Goal: Feedback & Contribution: Submit feedback/report problem

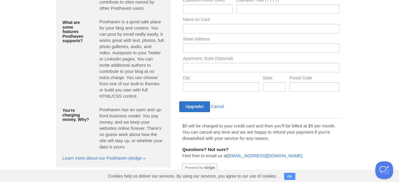
scroll to position [116, 0]
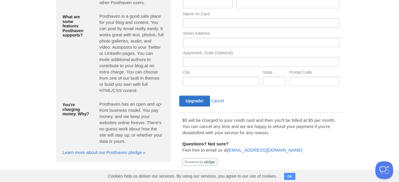
click at [290, 176] on button "OK" at bounding box center [290, 176] width 12 height 7
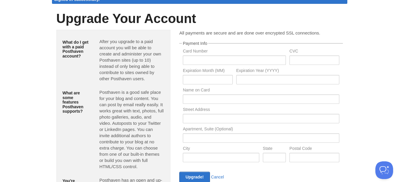
scroll to position [0, 0]
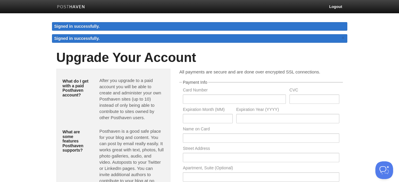
click at [70, 6] on img at bounding box center [71, 7] width 28 height 4
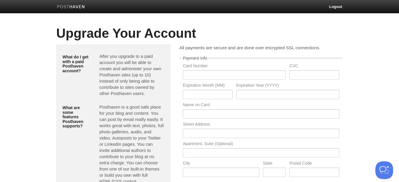
scroll to position [91, 0]
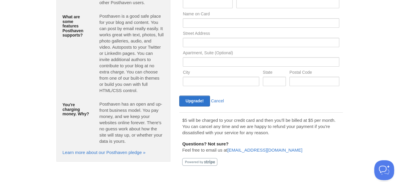
click at [384, 166] on button "Open Beacon popover" at bounding box center [383, 169] width 18 height 18
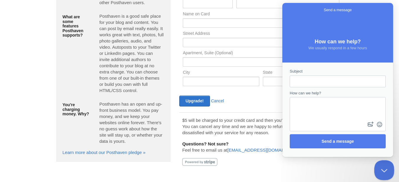
scroll to position [0, 0]
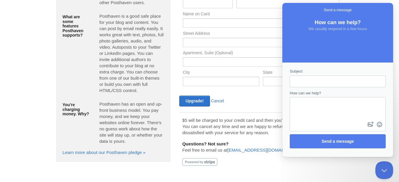
click at [337, 84] on form "Subject How can we help? image-plus emoji cross-large Send a message" at bounding box center [338, 109] width 96 height 80
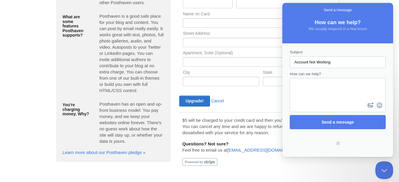
type input "Account Not Working"
click at [326, 91] on textarea "How can we help?" at bounding box center [337, 90] width 95 height 23
paste textarea "Hello I have made the payment for the yearly invoice and sent you the same too …"
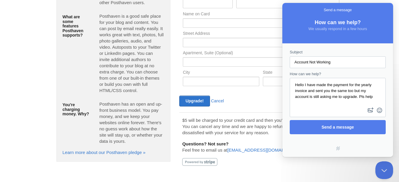
click at [311, 103] on textarea "Hello I have made the payment for the yearly invoice and sent you the same too …" at bounding box center [337, 93] width 95 height 28
click at [309, 102] on textarea "Hello I have made the payment for the yearly invoice and sent you the same too …" at bounding box center [337, 93] width 95 height 28
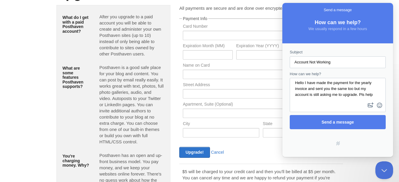
scroll to position [32, 0]
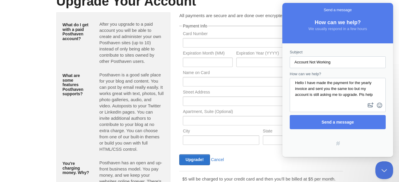
type textarea "Hello I have made the payment for the yearly invoice and sent you the same too …"
click at [340, 73] on div "How can we help? Hello I have made the payment for the yearly invoice and sent …" at bounding box center [338, 91] width 96 height 41
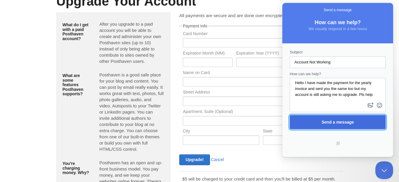
click at [343, 125] on span "Send a message" at bounding box center [337, 123] width 83 height 14
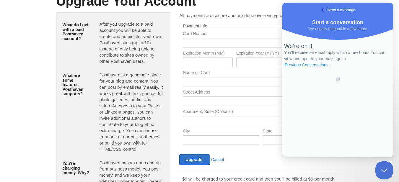
click at [330, 68] on link "Previous Conversations ." at bounding box center [307, 65] width 46 height 6
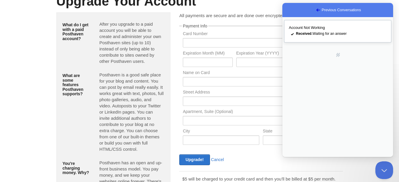
click at [326, 36] on span "Received . Waiting for an answer" at bounding box center [321, 34] width 51 height 4
type textarea "I have made multiple support requests through email too but no one is replying"
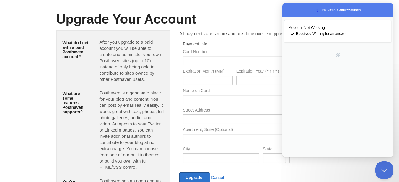
scroll to position [0, 0]
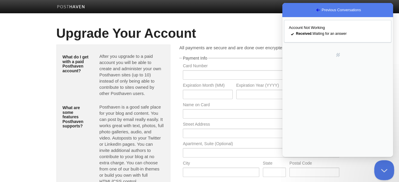
click at [384, 167] on button "Close Beacon popover" at bounding box center [383, 169] width 18 height 18
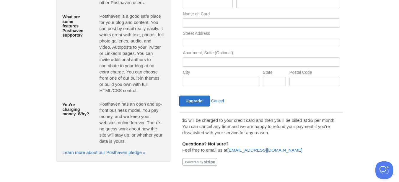
scroll to position [91, 0]
click at [130, 154] on link "Learn more about our Posthaven pledge »" at bounding box center [104, 152] width 83 height 5
click at [381, 166] on button "Open Beacon popover" at bounding box center [383, 169] width 18 height 18
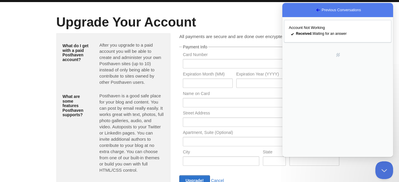
scroll to position [0, 0]
